Goal: Task Accomplishment & Management: Use online tool/utility

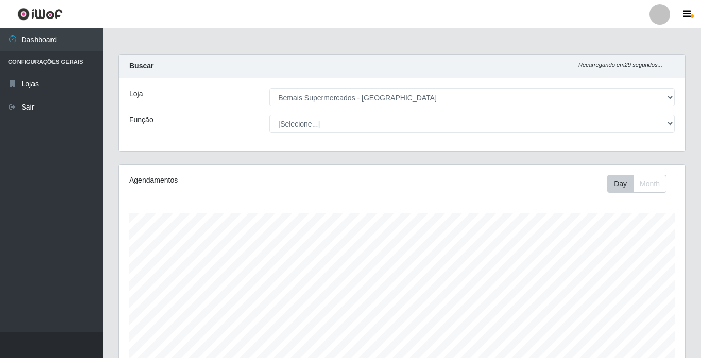
select select "250"
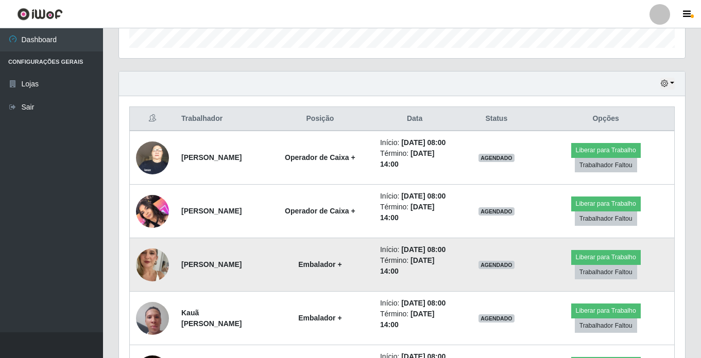
scroll to position [338, 0]
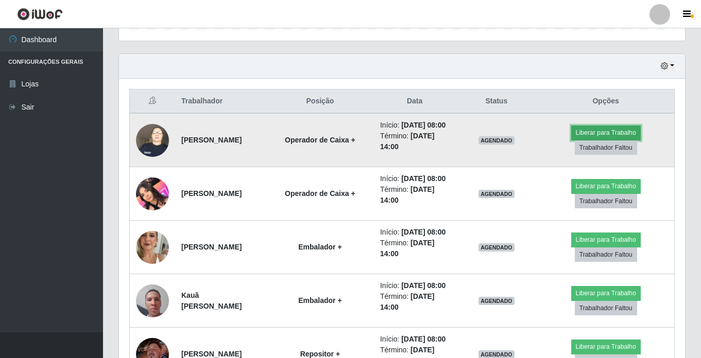
click at [622, 132] on button "Liberar para Trabalho" at bounding box center [606, 133] width 70 height 14
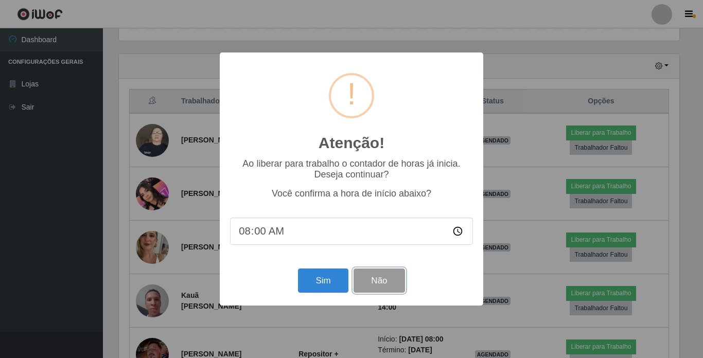
click at [377, 276] on button "Não" at bounding box center [379, 281] width 51 height 24
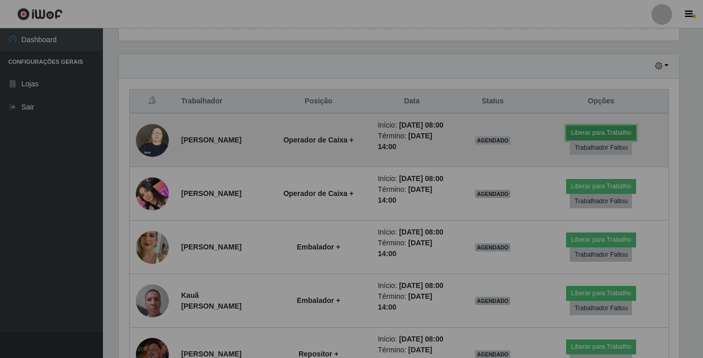
scroll to position [214, 566]
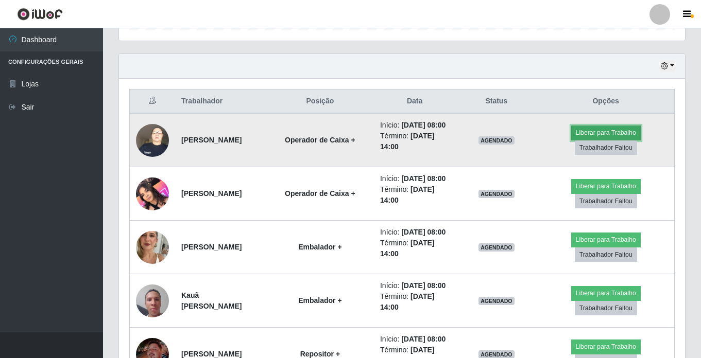
click at [627, 139] on button "Liberar para Trabalho" at bounding box center [606, 133] width 70 height 14
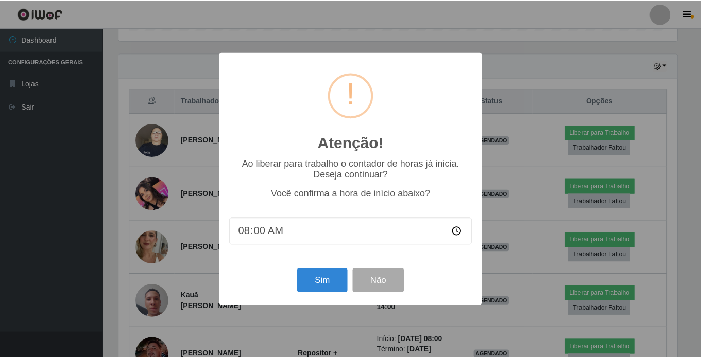
scroll to position [214, 561]
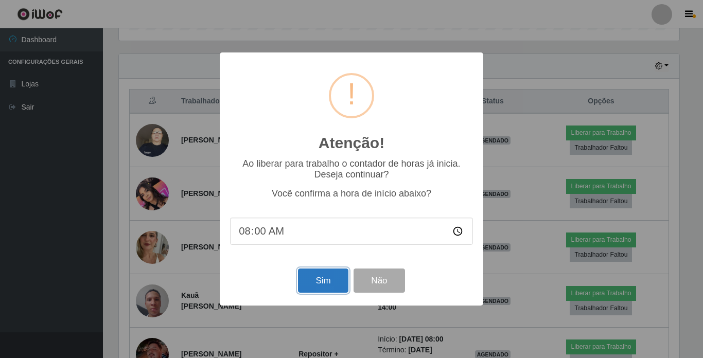
click at [314, 291] on button "Sim" at bounding box center [323, 281] width 50 height 24
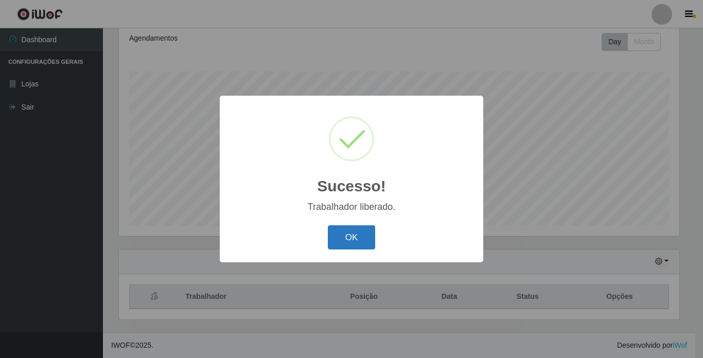
click at [370, 233] on button "OK" at bounding box center [352, 238] width 48 height 24
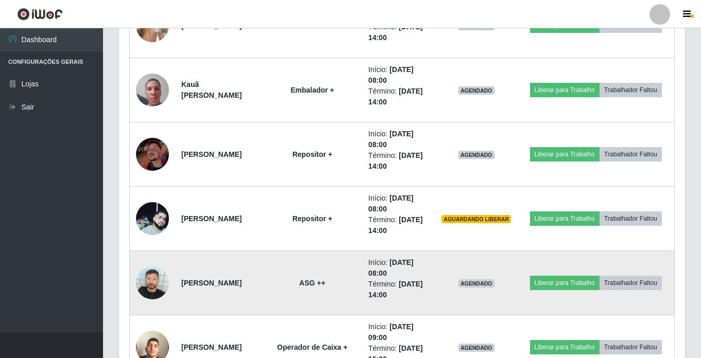
scroll to position [606, 0]
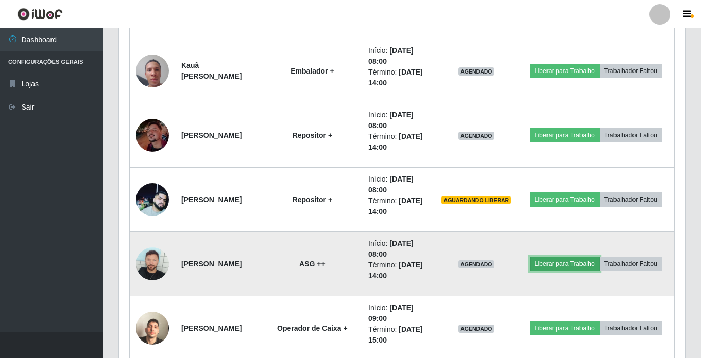
click at [569, 267] on button "Liberar para Trabalho" at bounding box center [565, 264] width 70 height 14
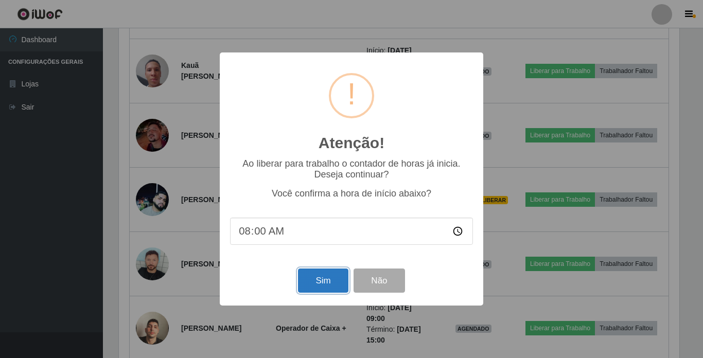
click at [308, 293] on button "Sim" at bounding box center [323, 281] width 50 height 24
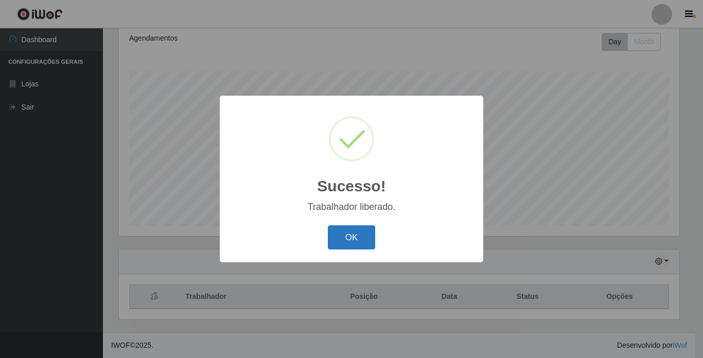
click at [360, 245] on button "OK" at bounding box center [352, 238] width 48 height 24
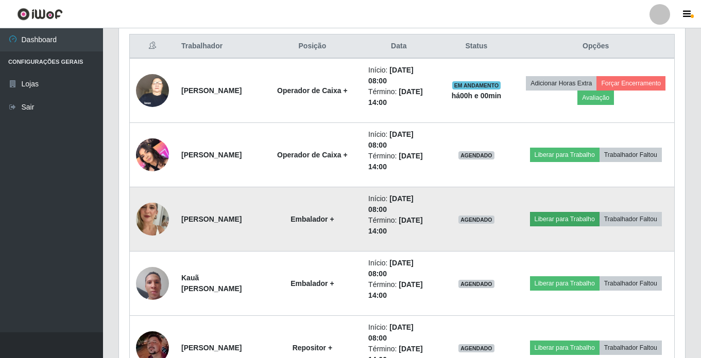
scroll to position [451, 0]
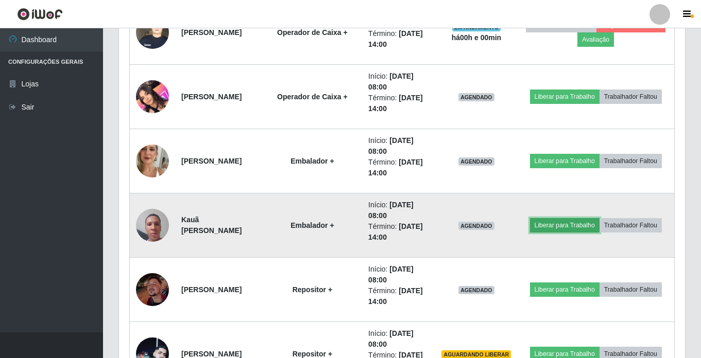
click at [574, 228] on button "Liberar para Trabalho" at bounding box center [565, 225] width 70 height 14
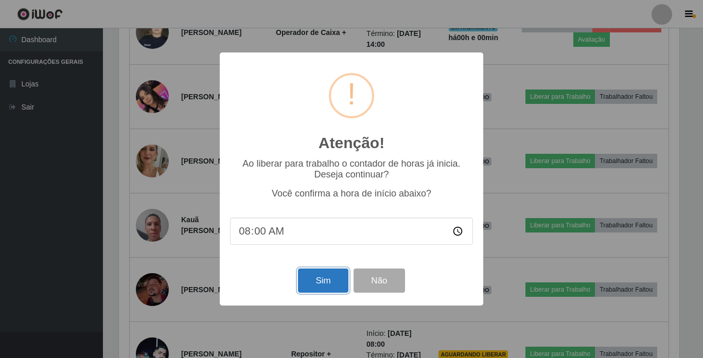
click at [328, 272] on button "Sim" at bounding box center [323, 281] width 50 height 24
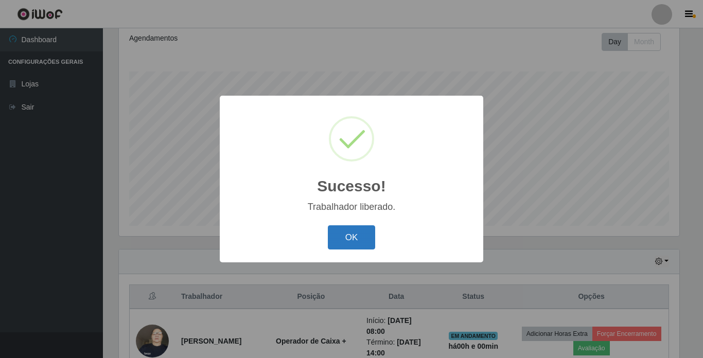
click at [354, 248] on button "OK" at bounding box center [352, 238] width 48 height 24
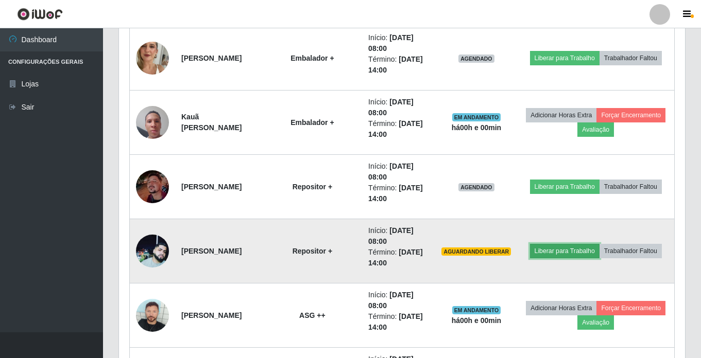
click at [580, 246] on button "Liberar para Trabalho" at bounding box center [565, 251] width 70 height 14
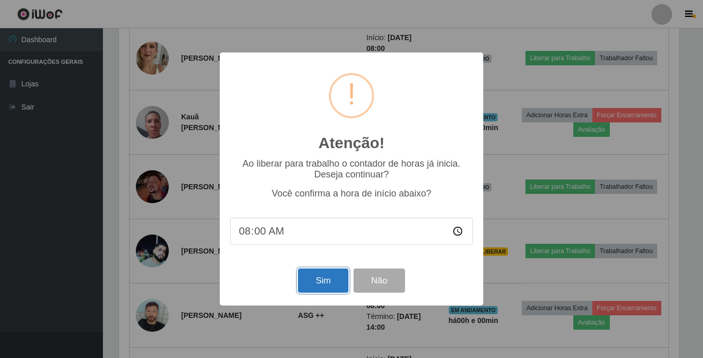
click at [324, 280] on button "Sim" at bounding box center [323, 281] width 50 height 24
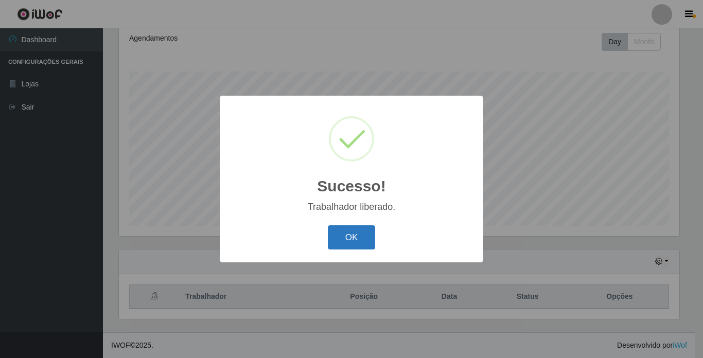
click at [348, 241] on button "OK" at bounding box center [352, 238] width 48 height 24
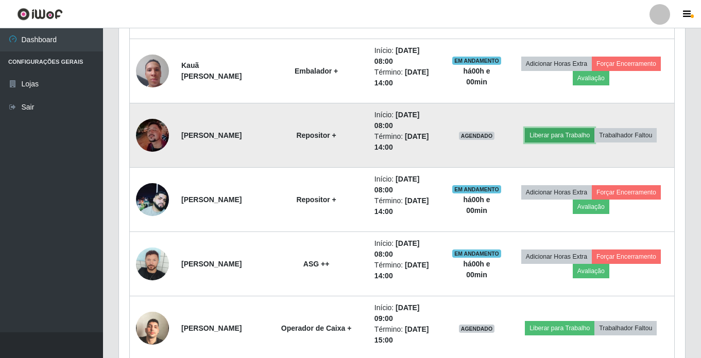
click at [563, 134] on button "Liberar para Trabalho" at bounding box center [560, 135] width 70 height 14
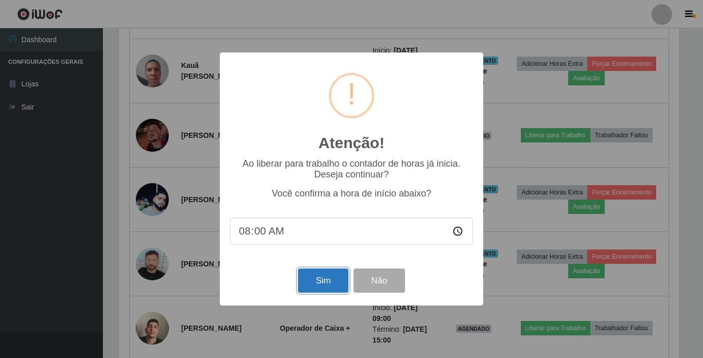
click at [316, 290] on button "Sim" at bounding box center [323, 281] width 50 height 24
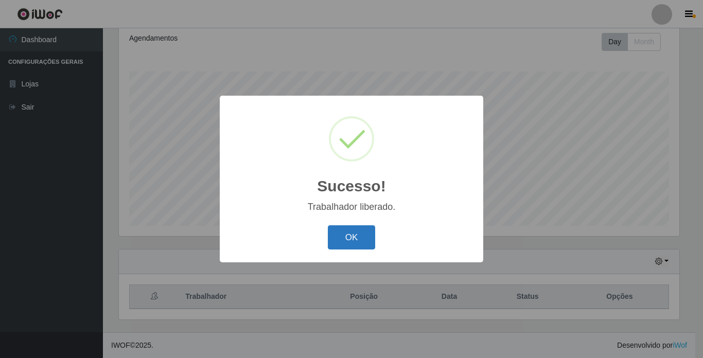
click at [342, 243] on button "OK" at bounding box center [352, 238] width 48 height 24
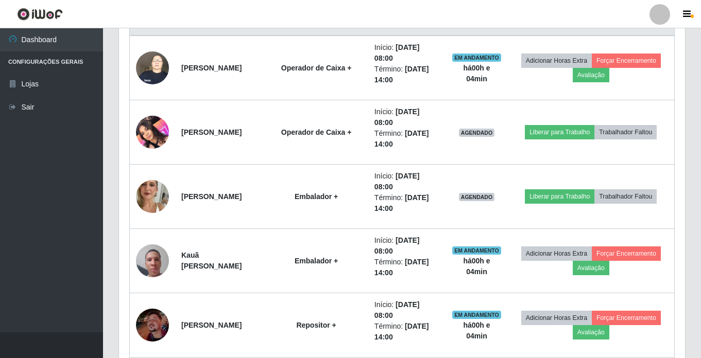
scroll to position [400, 0]
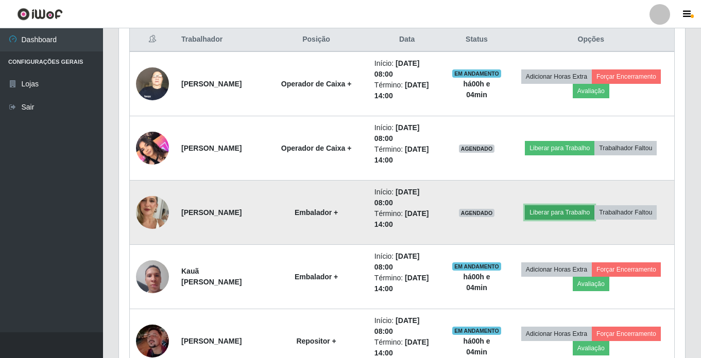
click at [570, 207] on button "Liberar para Trabalho" at bounding box center [560, 212] width 70 height 14
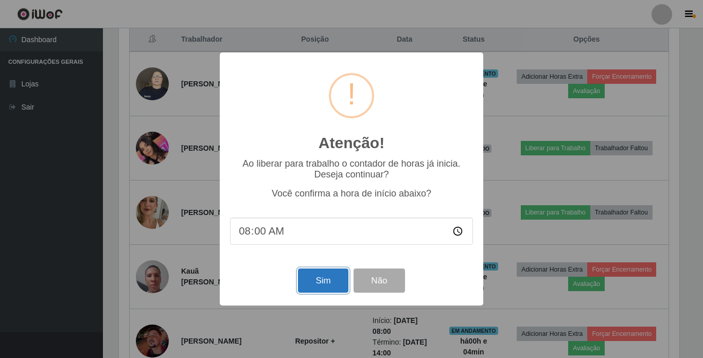
click at [306, 278] on button "Sim" at bounding box center [323, 281] width 50 height 24
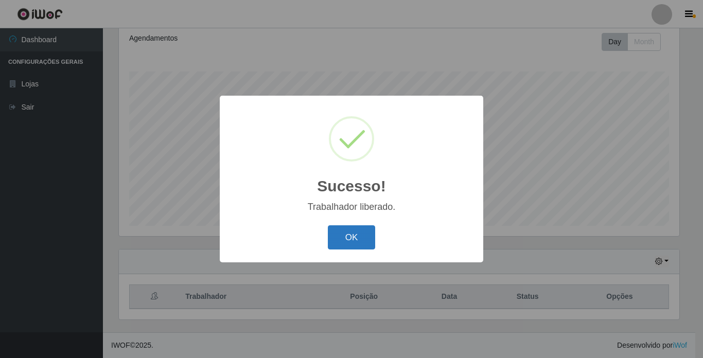
click at [361, 239] on button "OK" at bounding box center [352, 238] width 48 height 24
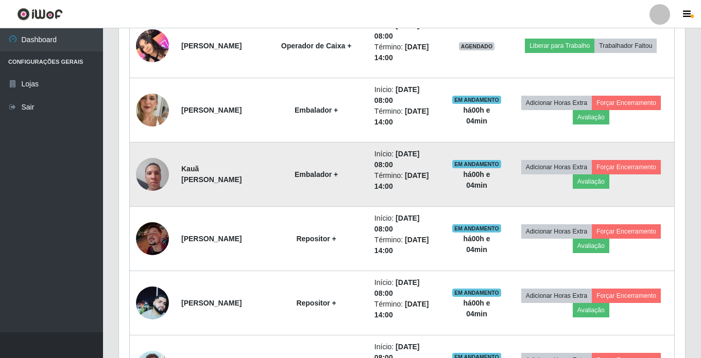
scroll to position [348, 0]
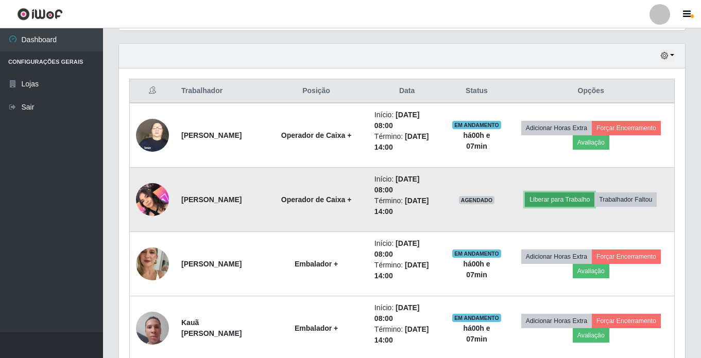
click at [580, 201] on button "Liberar para Trabalho" at bounding box center [560, 200] width 70 height 14
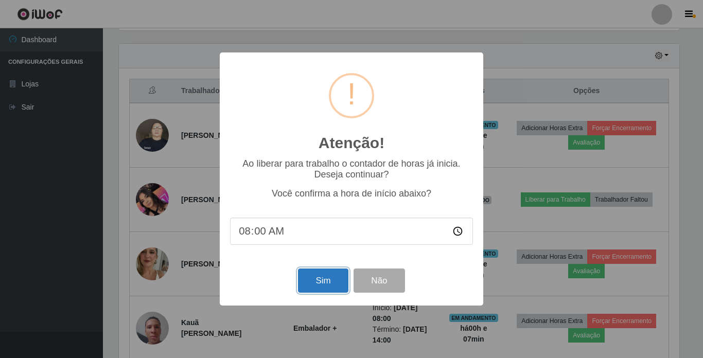
click at [324, 285] on button "Sim" at bounding box center [323, 281] width 50 height 24
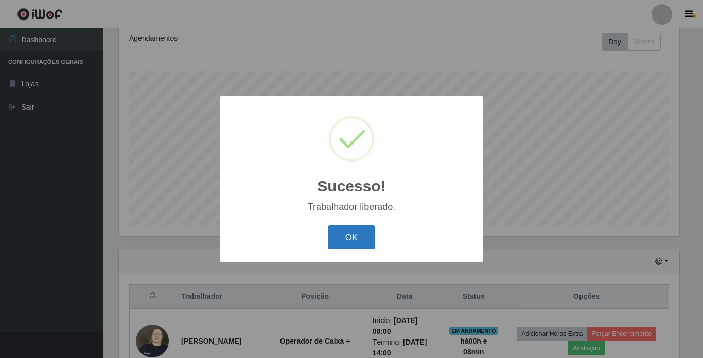
click at [366, 240] on button "OK" at bounding box center [352, 238] width 48 height 24
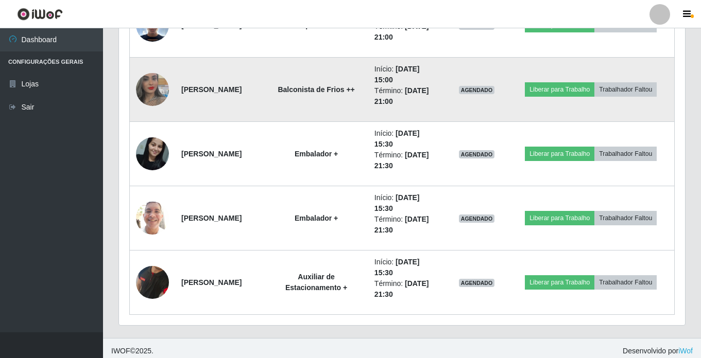
scroll to position [1430, 0]
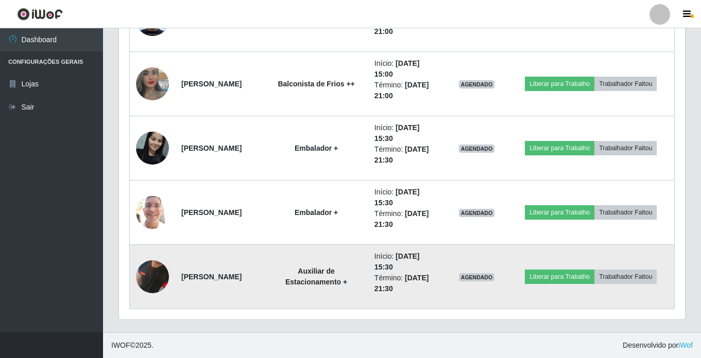
click at [148, 288] on img at bounding box center [152, 277] width 33 height 67
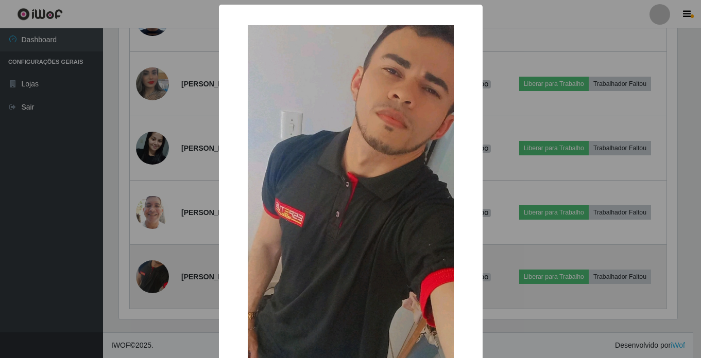
scroll to position [214, 561]
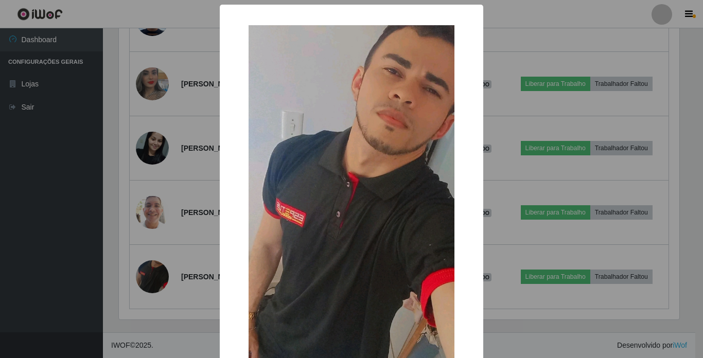
click at [497, 226] on div "× OK Cancel" at bounding box center [351, 179] width 703 height 358
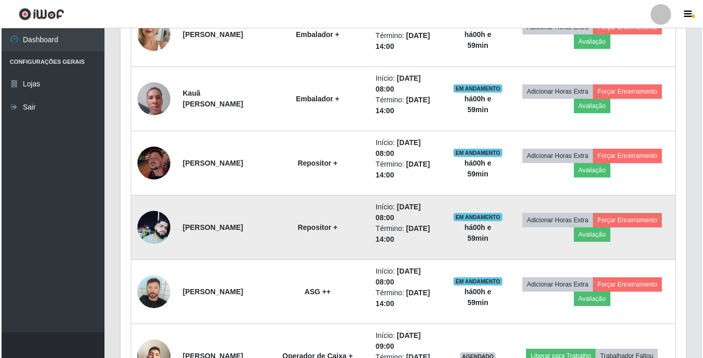
scroll to position [709, 0]
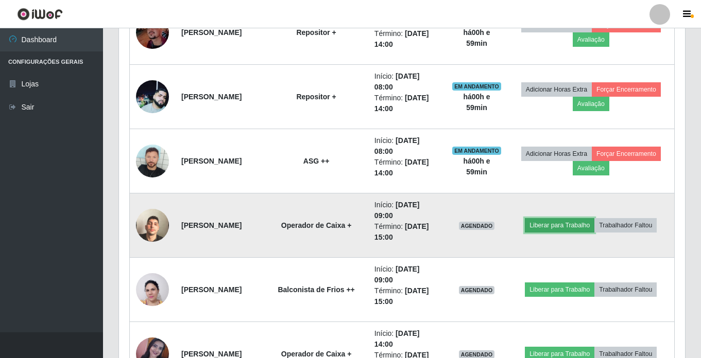
click at [581, 227] on button "Liberar para Trabalho" at bounding box center [560, 225] width 70 height 14
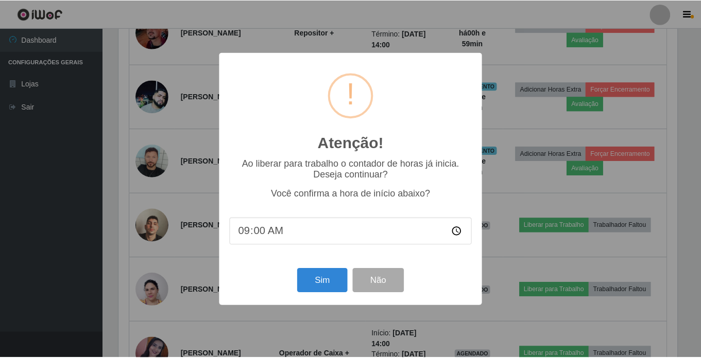
scroll to position [214, 561]
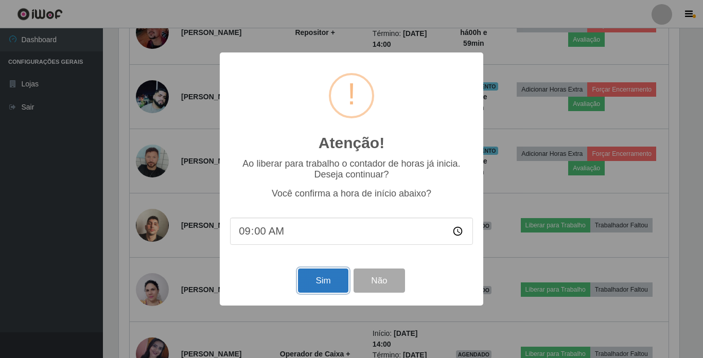
click at [333, 288] on button "Sim" at bounding box center [323, 281] width 50 height 24
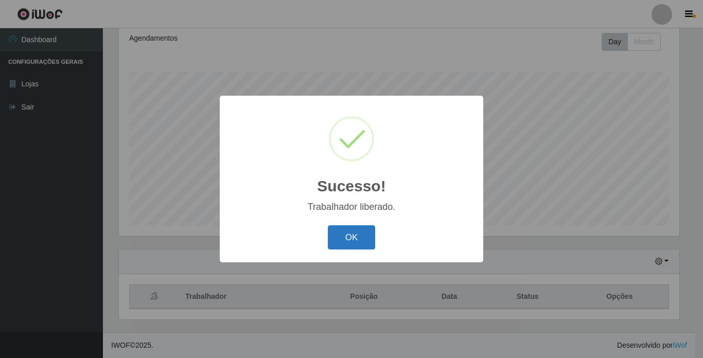
click at [355, 245] on button "OK" at bounding box center [352, 238] width 48 height 24
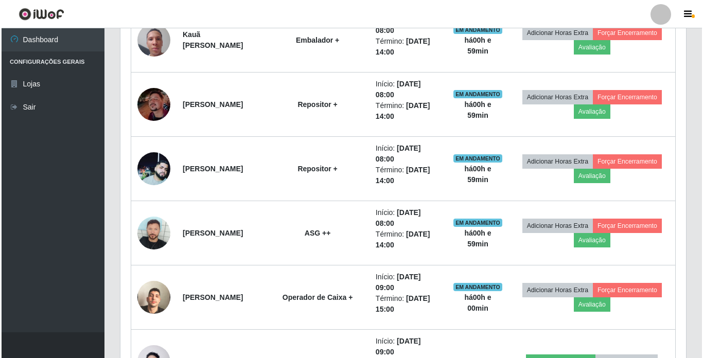
scroll to position [709, 0]
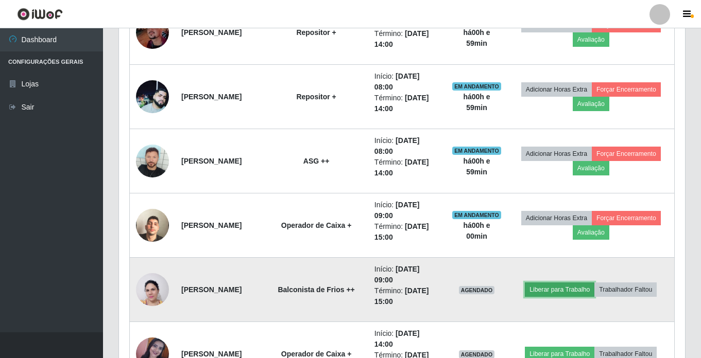
click at [573, 284] on button "Liberar para Trabalho" at bounding box center [560, 290] width 70 height 14
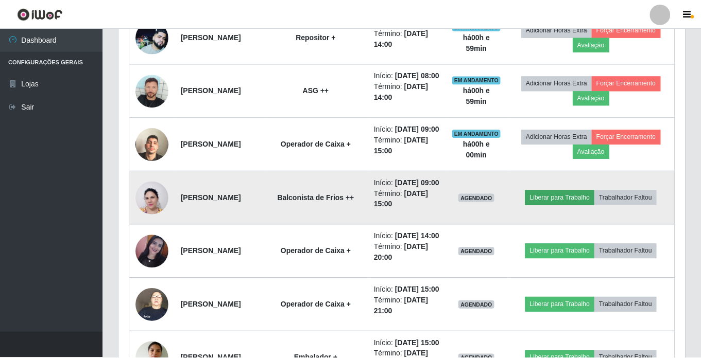
scroll to position [214, 561]
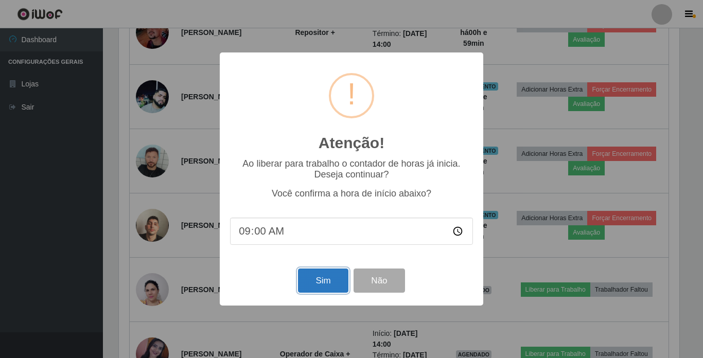
click at [332, 284] on button "Sim" at bounding box center [323, 281] width 50 height 24
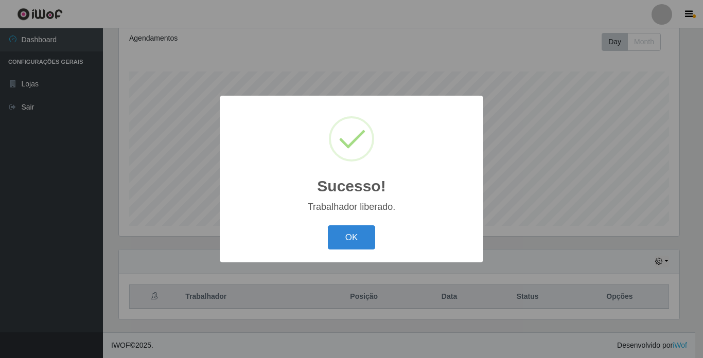
click at [362, 235] on button "OK" at bounding box center [352, 238] width 48 height 24
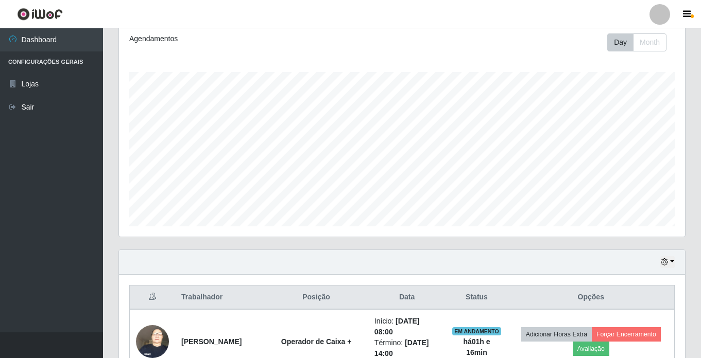
scroll to position [360, 0]
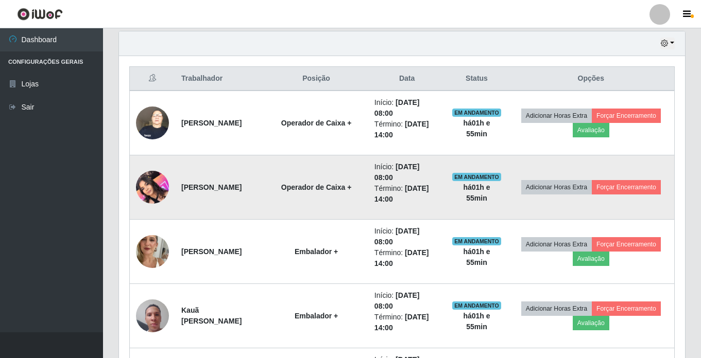
click at [151, 191] on img at bounding box center [152, 187] width 33 height 44
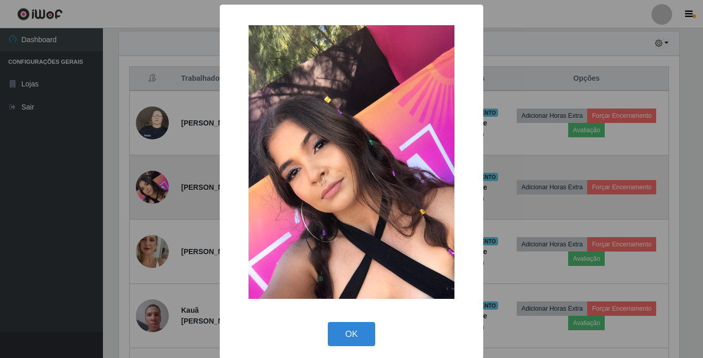
click at [151, 191] on div "× OK Cancel" at bounding box center [351, 179] width 703 height 358
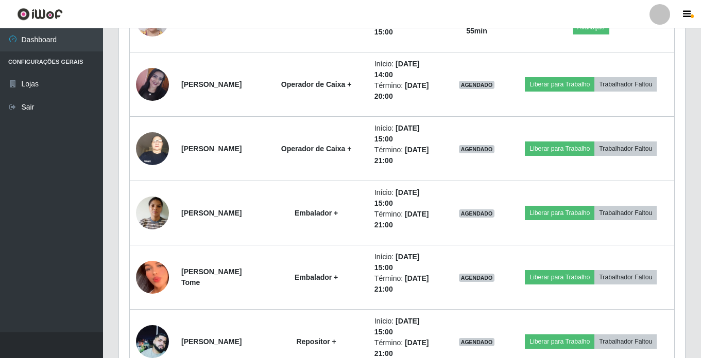
scroll to position [1030, 0]
